Goal: Task Accomplishment & Management: Complete application form

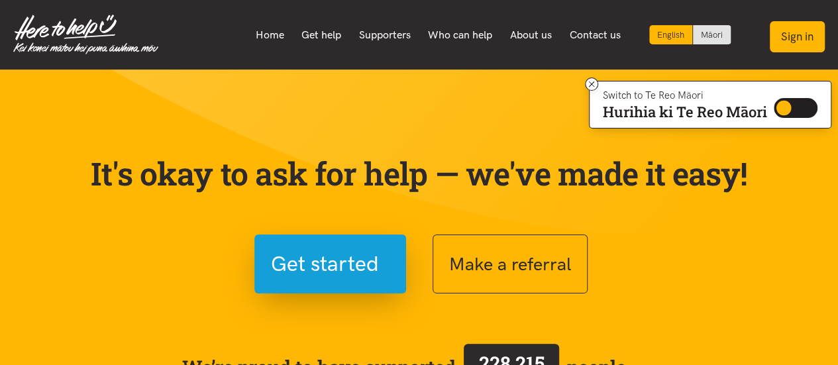
click at [806, 25] on button "Sign in" at bounding box center [797, 36] width 55 height 31
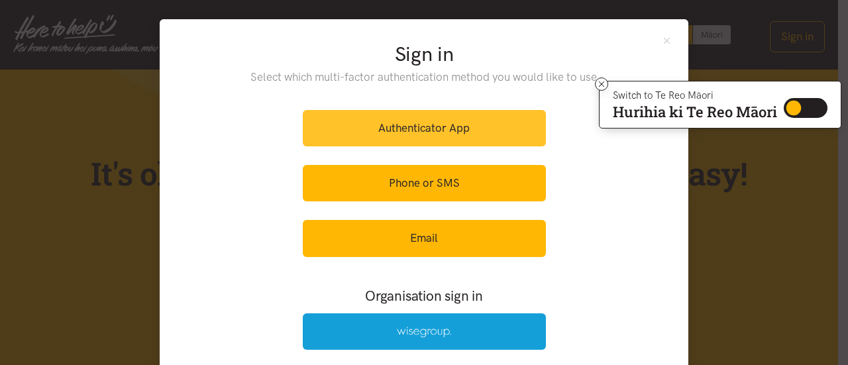
click at [439, 110] on link "Authenticator App" at bounding box center [424, 128] width 243 height 36
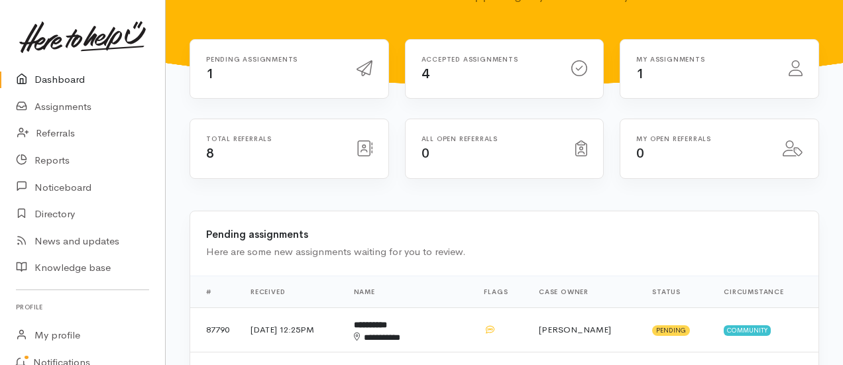
scroll to position [133, 0]
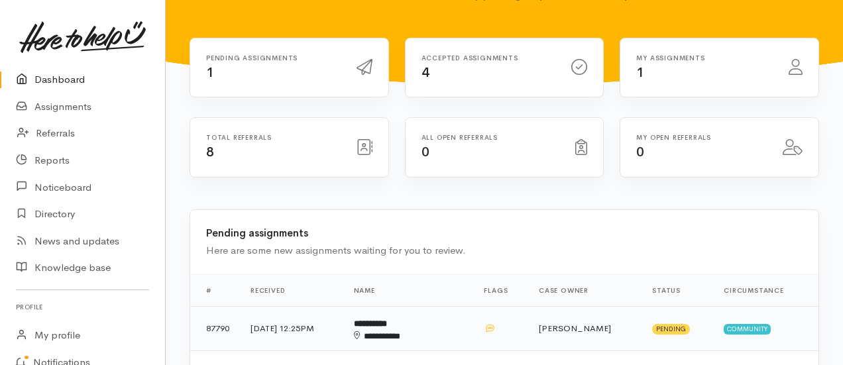
click at [321, 306] on td "19 Aug 2025, 12:25PM" at bounding box center [291, 328] width 103 height 44
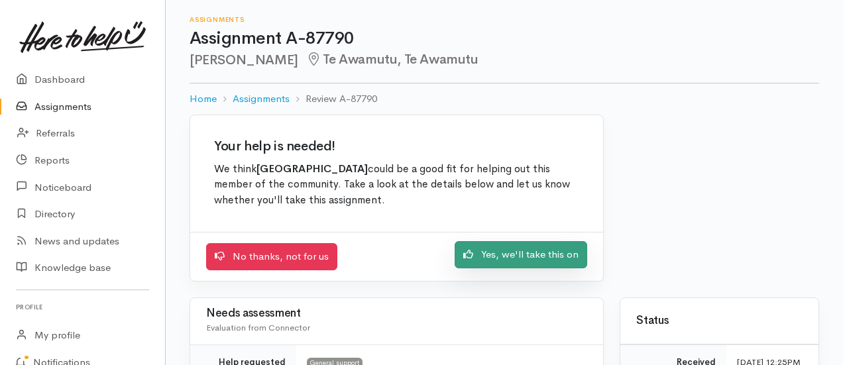
click at [529, 241] on link "Yes, we'll take this on" at bounding box center [521, 254] width 133 height 27
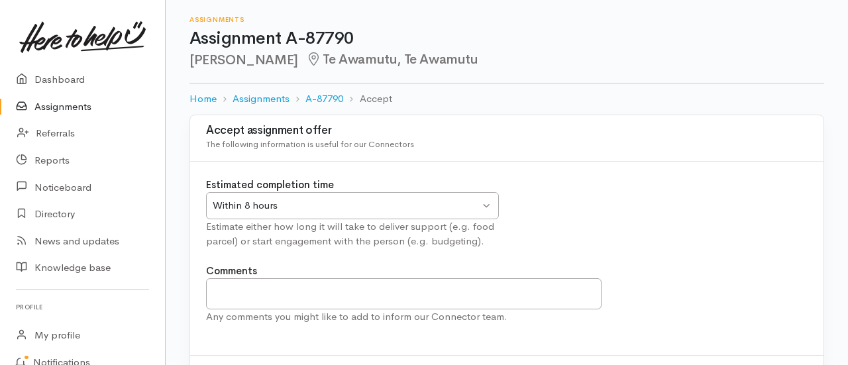
click at [438, 198] on div "Within 8 hours" at bounding box center [346, 205] width 267 height 15
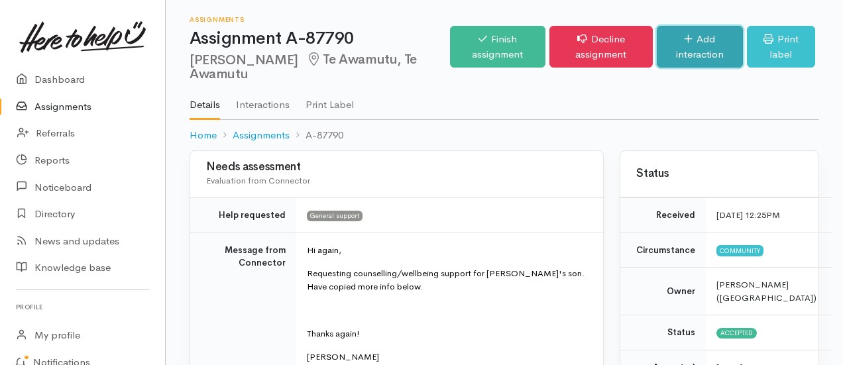
click at [716, 27] on link "Add interaction" at bounding box center [700, 47] width 86 height 42
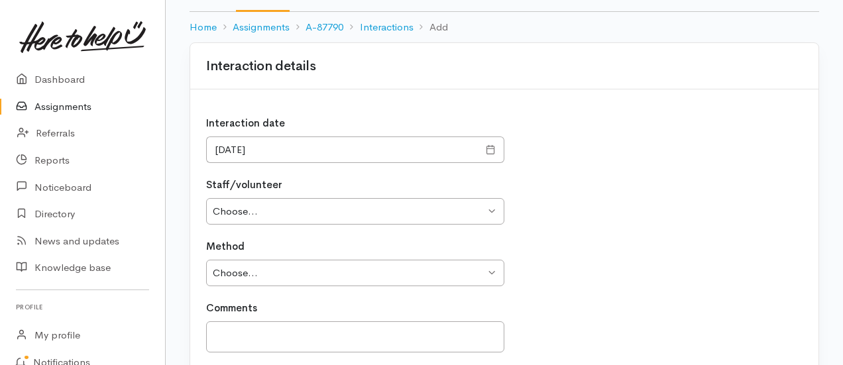
scroll to position [133, 0]
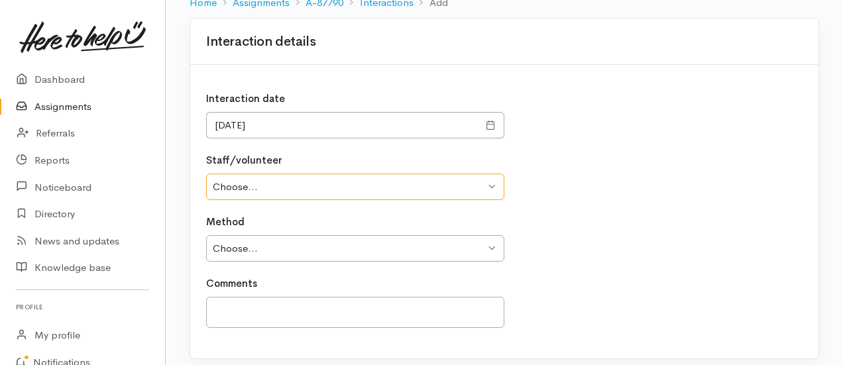
click at [441, 174] on select "Choose... [PERSON_NAME] [PERSON_NAME] Rangitonga [PERSON_NAME] [PERSON_NAME] [P…" at bounding box center [355, 187] width 298 height 27
click at [611, 215] on div "Method Choose... Phone Visit Other" at bounding box center [504, 238] width 596 height 47
click at [424, 235] on select "Choose... Phone Visit Other" at bounding box center [355, 248] width 298 height 27
select select "3"
click at [206, 235] on select "Choose... Phone Visit Other" at bounding box center [355, 248] width 298 height 27
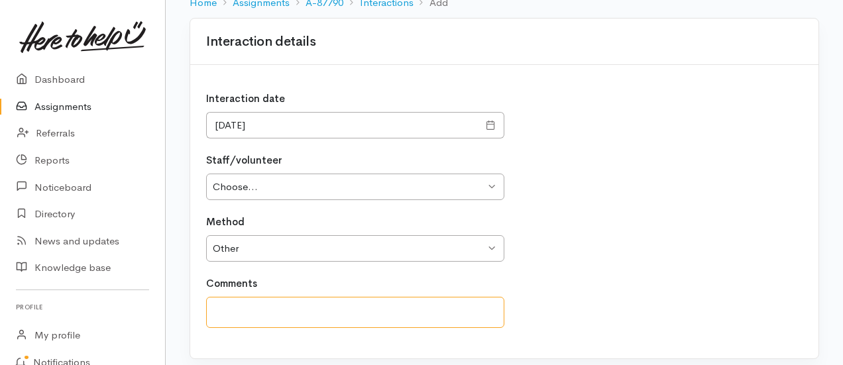
click at [414, 297] on textarea at bounding box center [355, 312] width 298 height 31
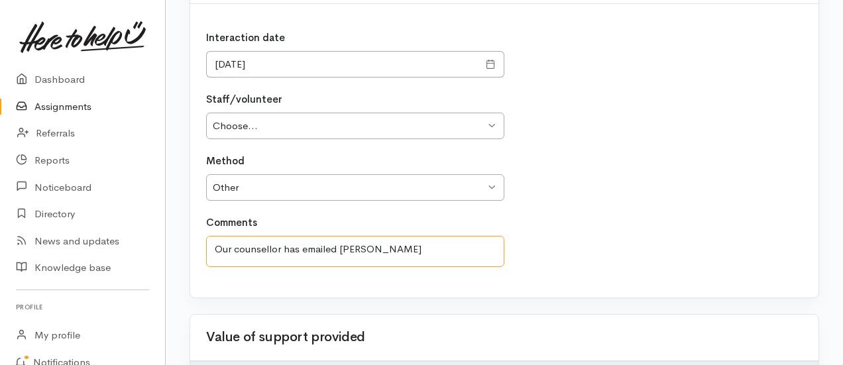
scroll to position [199, 0]
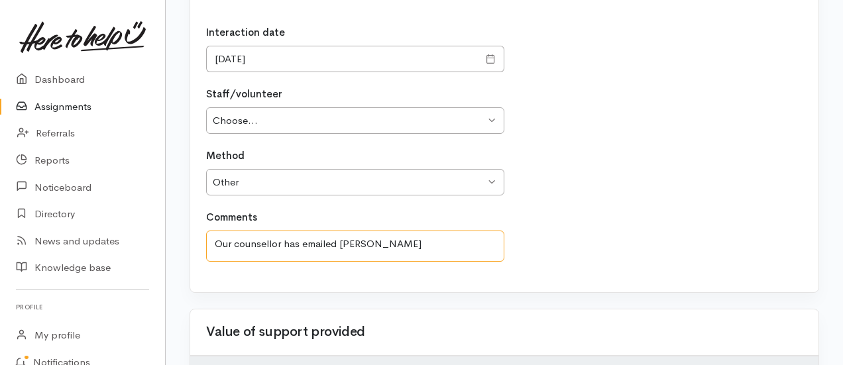
click at [267, 231] on textarea "Our counsellor has emailed Toni" at bounding box center [355, 246] width 298 height 31
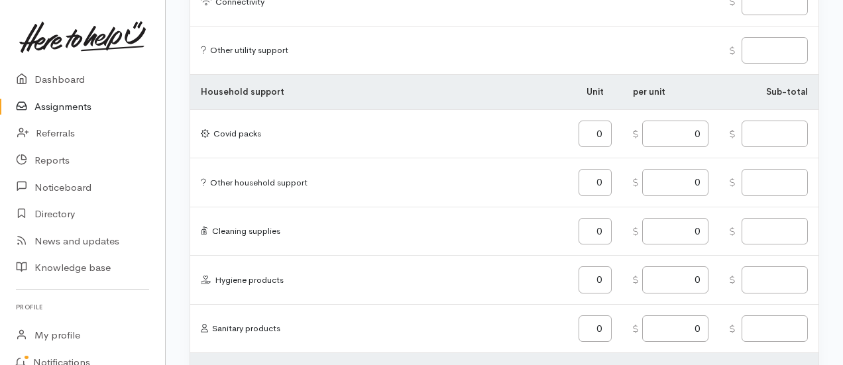
scroll to position [1254, 0]
type textarea "Our counsellor has contacted Toni, via email"
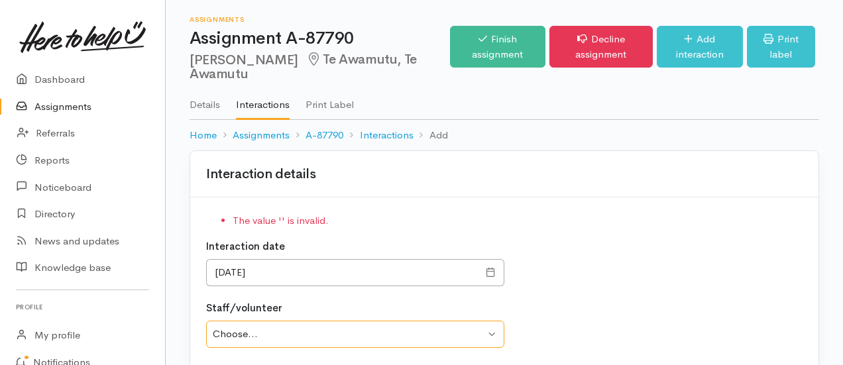
click at [487, 321] on select "Choose... [PERSON_NAME] [PERSON_NAME] Rangitonga [PERSON_NAME] [PERSON_NAME] [P…" at bounding box center [355, 334] width 298 height 27
select select "2408"
click at [206, 321] on select "Choose... Ange Holt Kane Rangitonga Michele Tamaki - Rangitonga Sue Goodridge F…" at bounding box center [355, 334] width 298 height 27
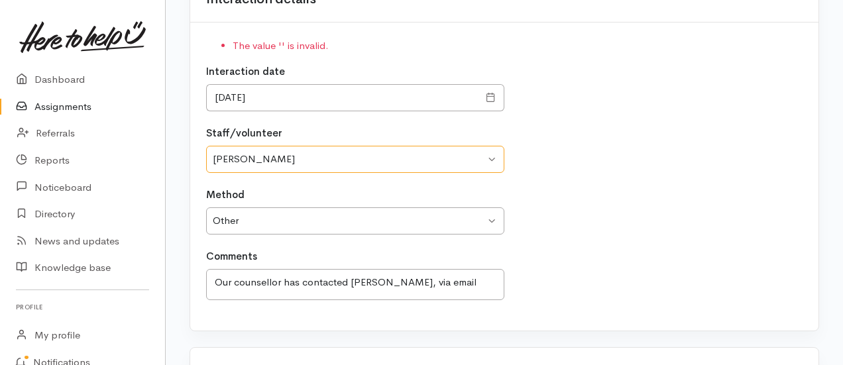
scroll to position [199, 0]
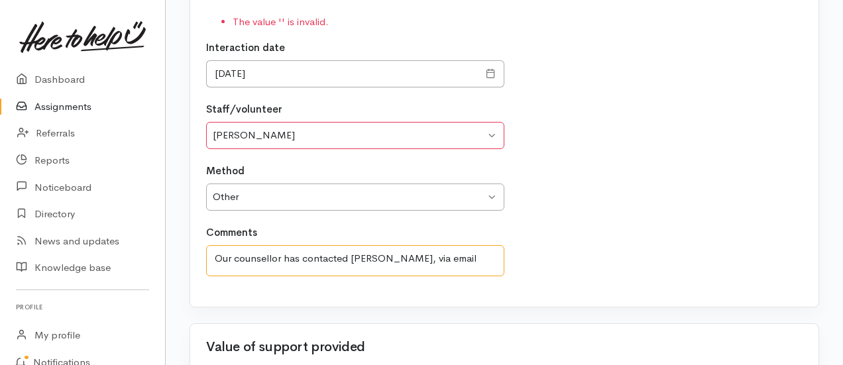
click at [252, 245] on textarea "Our counsellor has contacted Toni, via email" at bounding box center [355, 260] width 298 height 31
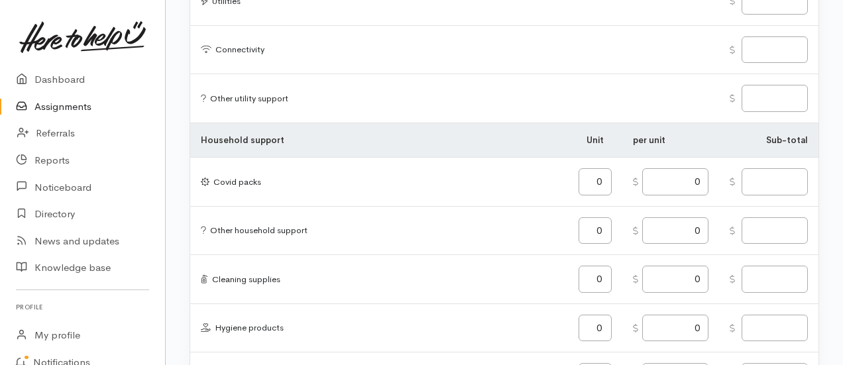
scroll to position [1266, 0]
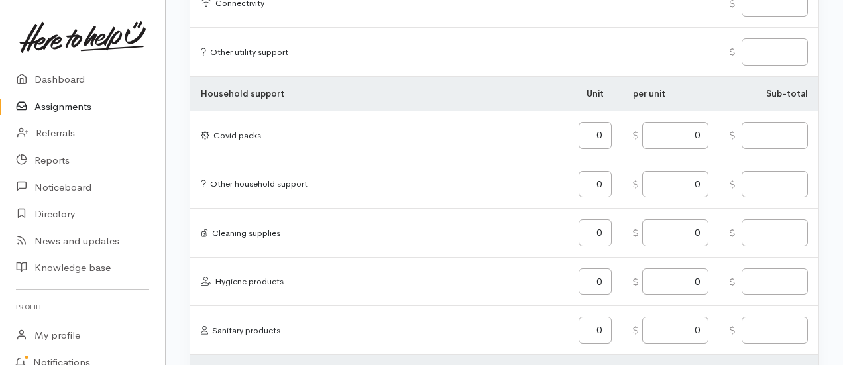
type textarea "Our counsellor (name not listed) has contacted Toni, via email"
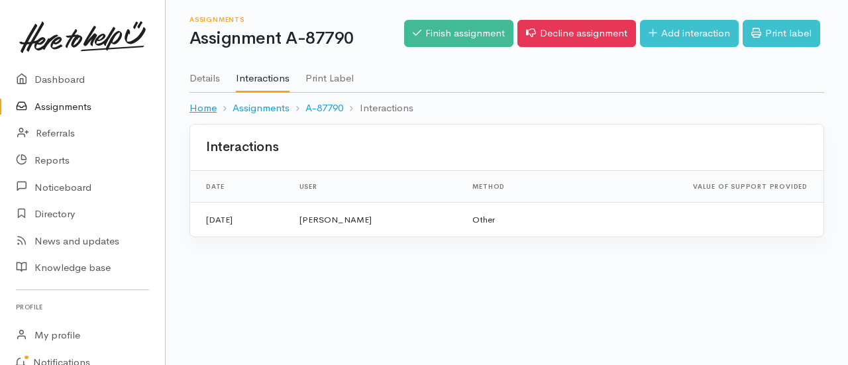
click at [196, 101] on link "Home" at bounding box center [203, 108] width 27 height 15
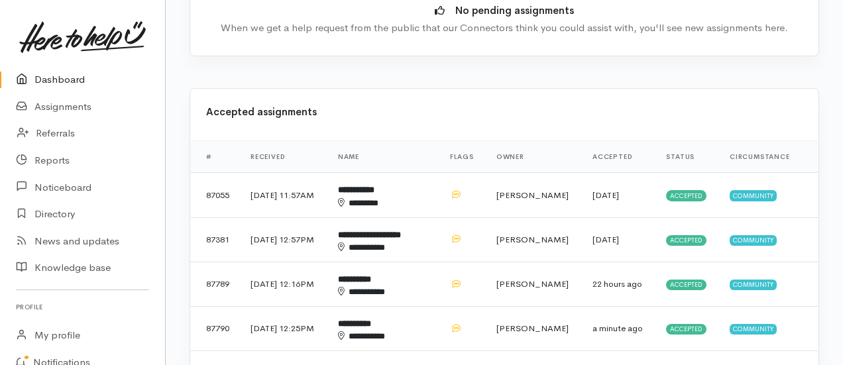
scroll to position [331, 0]
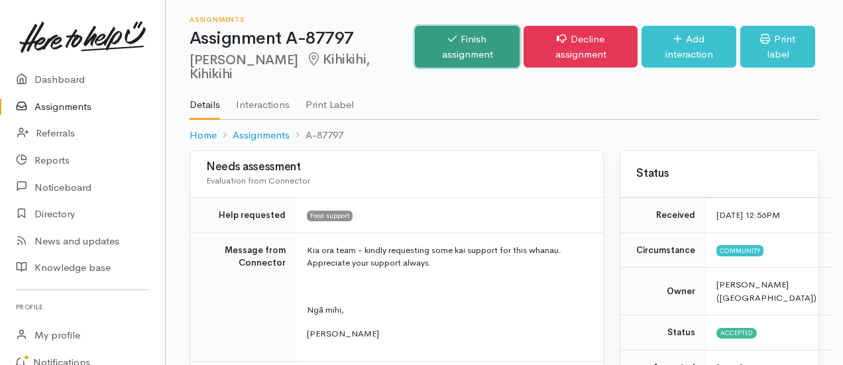
click at [520, 39] on link "Finish assignment" at bounding box center [467, 47] width 105 height 42
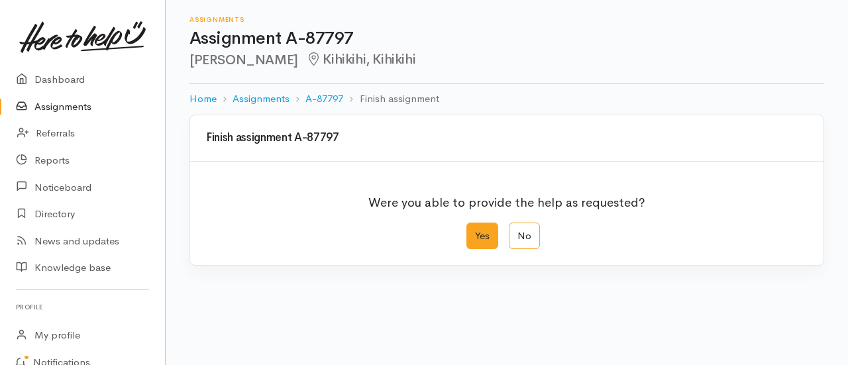
click at [487, 223] on label "Yes" at bounding box center [483, 236] width 32 height 27
click at [475, 223] on input "Yes" at bounding box center [471, 227] width 9 height 9
radio input "true"
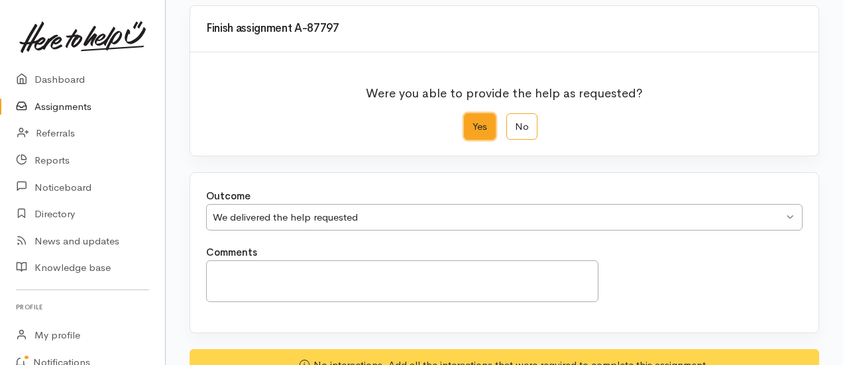
scroll to position [114, 0]
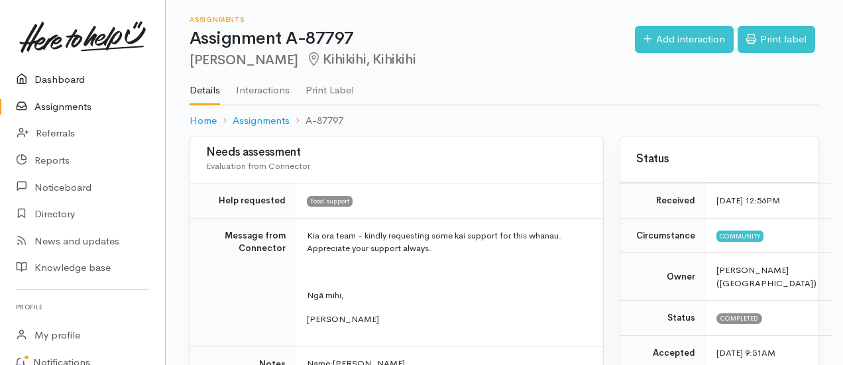
click at [47, 66] on link "Dashboard" at bounding box center [82, 79] width 165 height 27
